Goal: Book appointment/travel/reservation

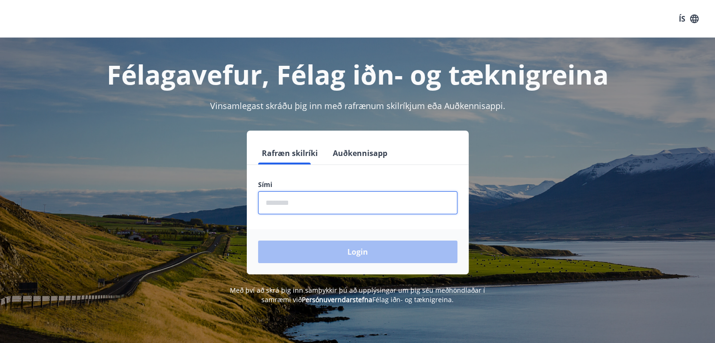
click at [329, 204] on input "phone" at bounding box center [357, 202] width 199 height 23
type input "********"
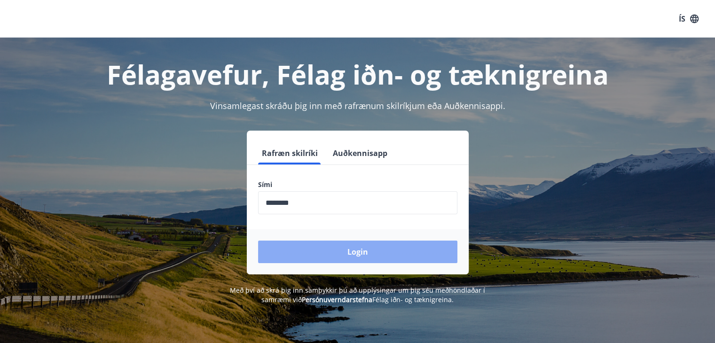
click at [323, 250] on button "Login" at bounding box center [357, 252] width 199 height 23
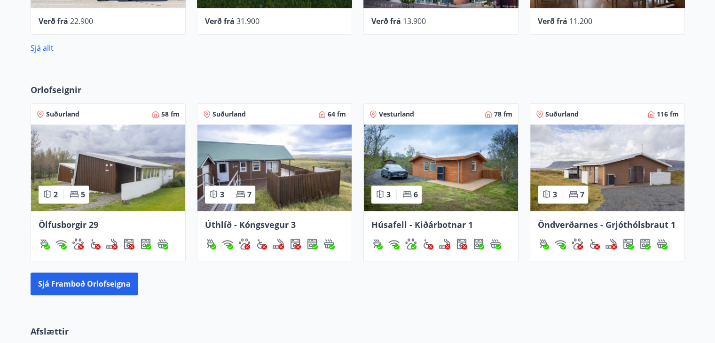
scroll to position [556, 0]
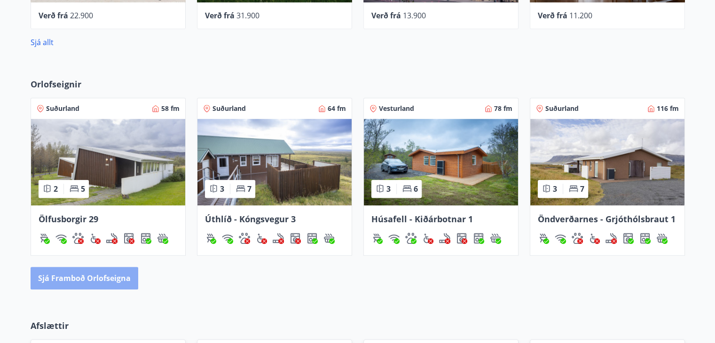
click at [121, 280] on button "Sjá framboð orlofseigna" at bounding box center [85, 278] width 108 height 23
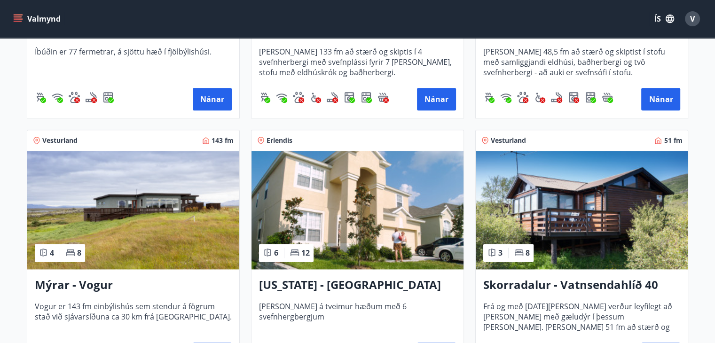
scroll to position [1104, 0]
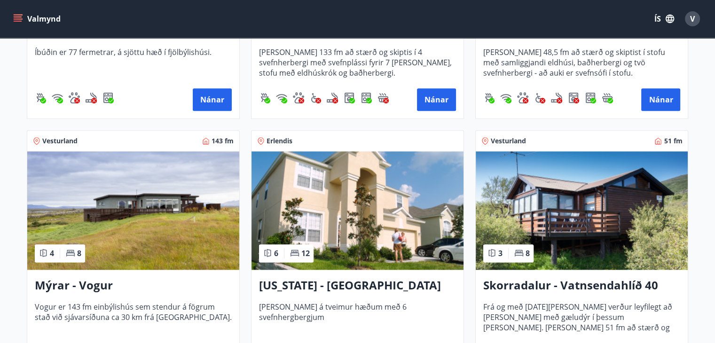
click at [97, 284] on h3 "Mýrar - Vogur" at bounding box center [133, 285] width 197 height 17
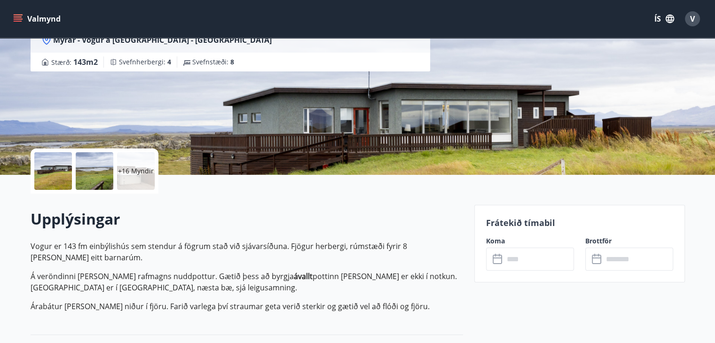
scroll to position [117, 0]
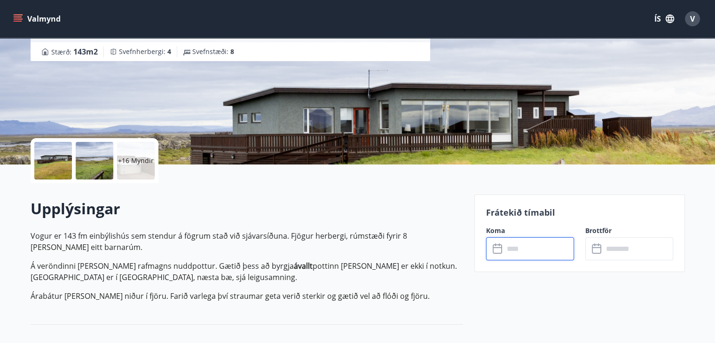
click at [515, 243] on input "text" at bounding box center [539, 248] width 70 height 23
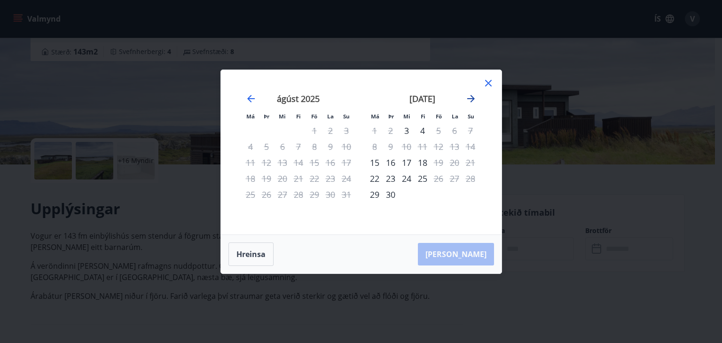
click at [471, 99] on icon "Move forward to switch to the next month." at bounding box center [470, 98] width 11 height 11
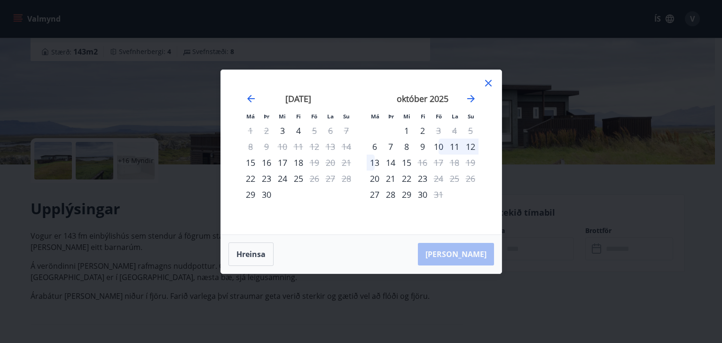
click at [486, 85] on icon at bounding box center [488, 83] width 7 height 7
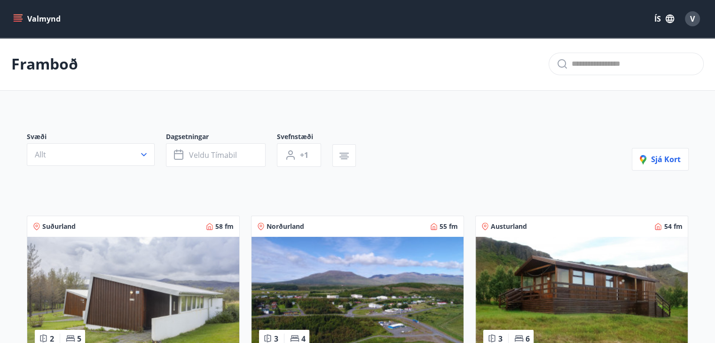
click at [44, 69] on p "Framboð" at bounding box center [44, 64] width 67 height 21
click at [695, 19] on div "V" at bounding box center [692, 18] width 15 height 15
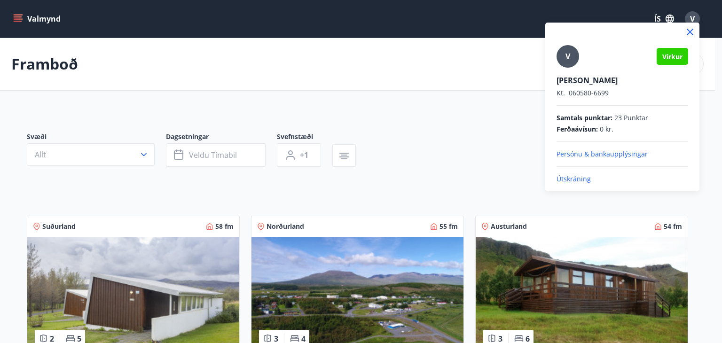
click at [584, 175] on p "Útskráning" at bounding box center [622, 178] width 132 height 9
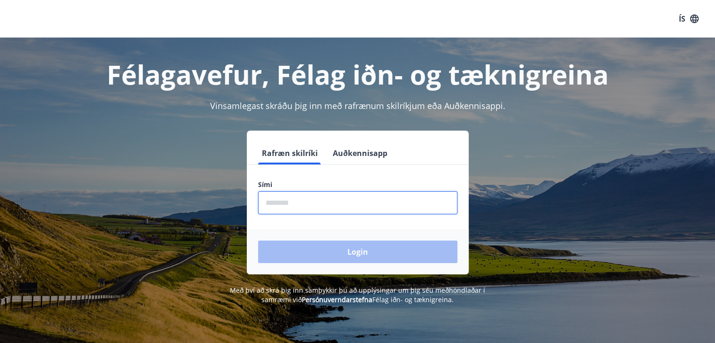
click at [305, 205] on input "phone" at bounding box center [357, 202] width 199 height 23
type input "********"
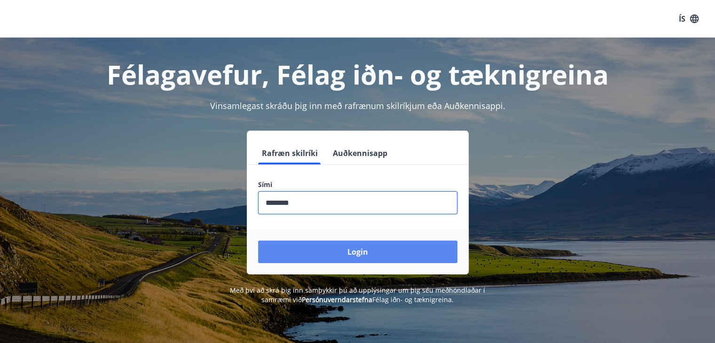
click at [323, 245] on button "Login" at bounding box center [357, 252] width 199 height 23
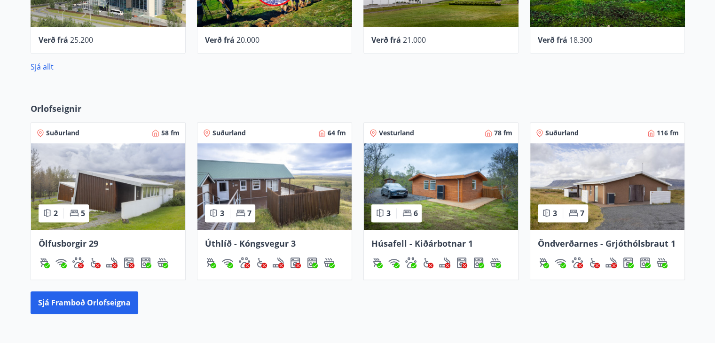
scroll to position [532, 0]
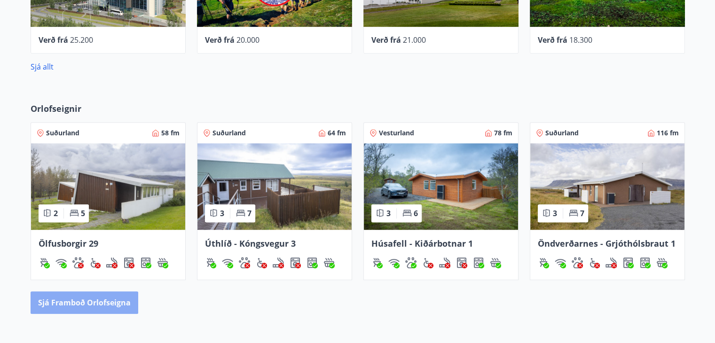
click at [92, 300] on button "Sjá framboð orlofseigna" at bounding box center [85, 302] width 108 height 23
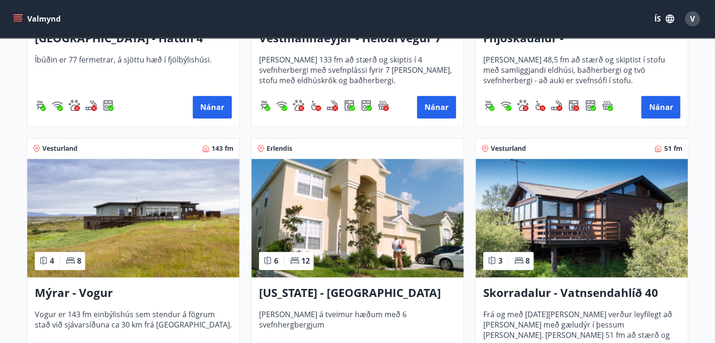
scroll to position [1098, 0]
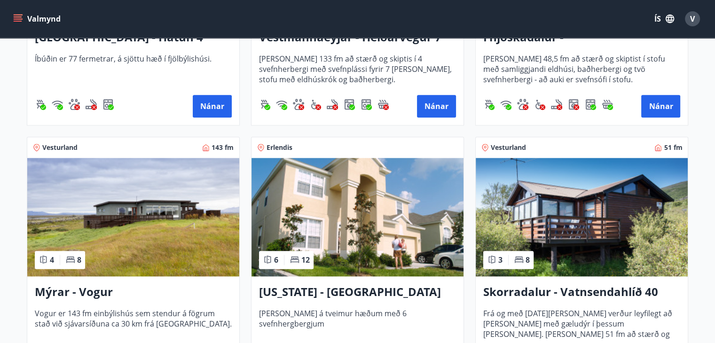
click at [176, 245] on img at bounding box center [133, 217] width 212 height 118
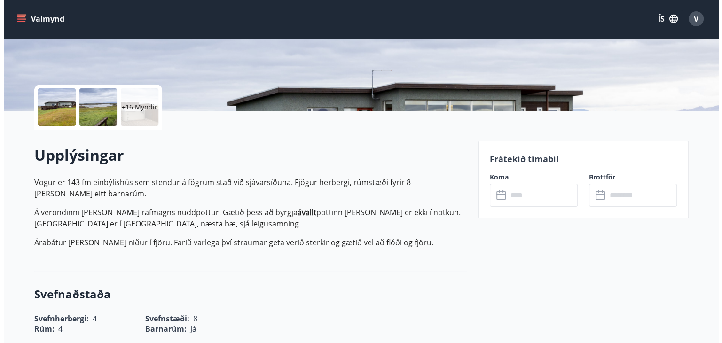
scroll to position [171, 0]
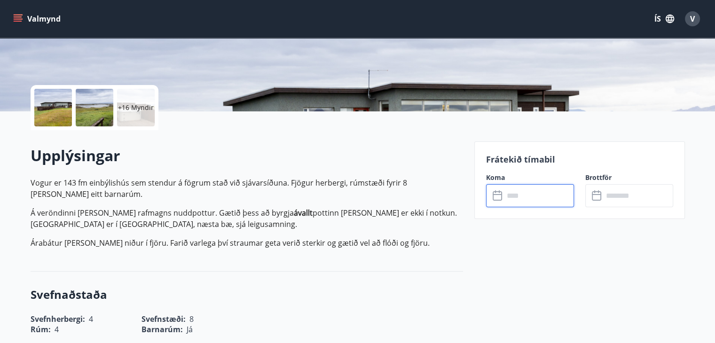
click at [537, 200] on input "text" at bounding box center [539, 195] width 70 height 23
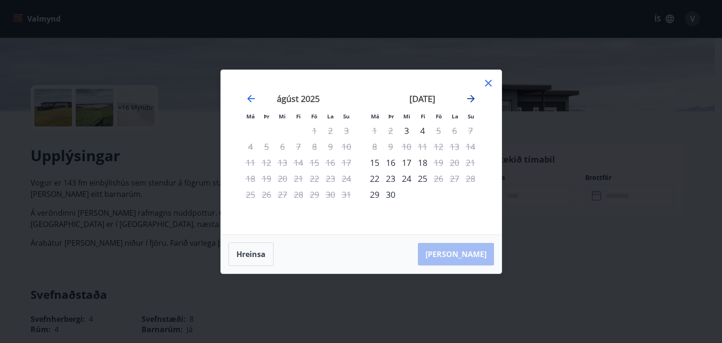
click at [470, 100] on icon "Move forward to switch to the next month." at bounding box center [470, 98] width 11 height 11
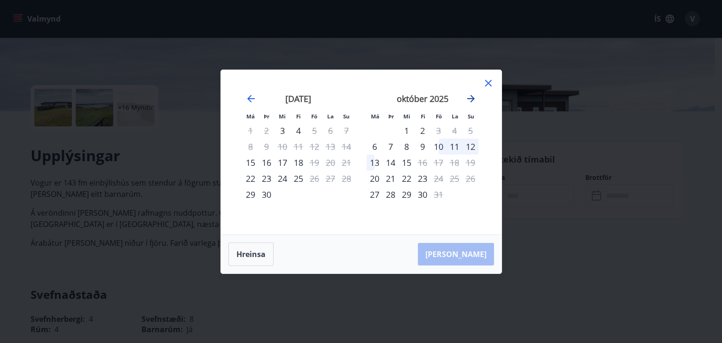
click at [470, 100] on icon "Move forward to switch to the next month." at bounding box center [470, 98] width 11 height 11
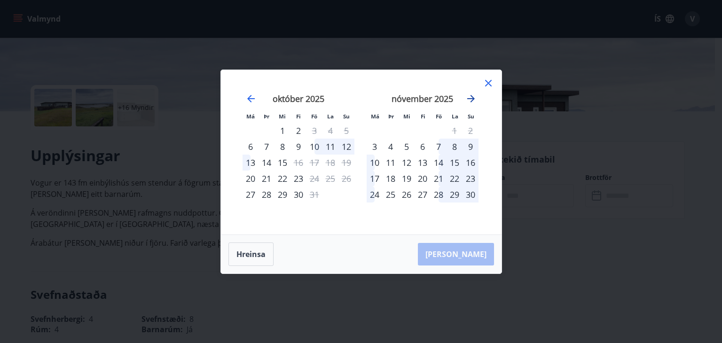
click at [470, 100] on icon "Move forward to switch to the next month." at bounding box center [470, 98] width 11 height 11
